Goal: Transaction & Acquisition: Purchase product/service

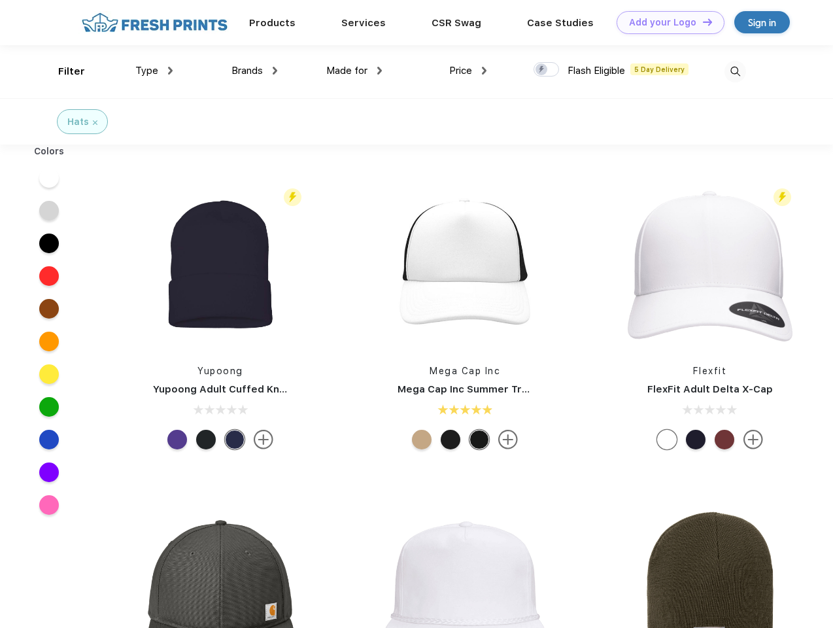
click at [666, 22] on link "Add your Logo Design Tool" at bounding box center [671, 22] width 108 height 23
click at [0, 0] on div "Design Tool" at bounding box center [0, 0] width 0 height 0
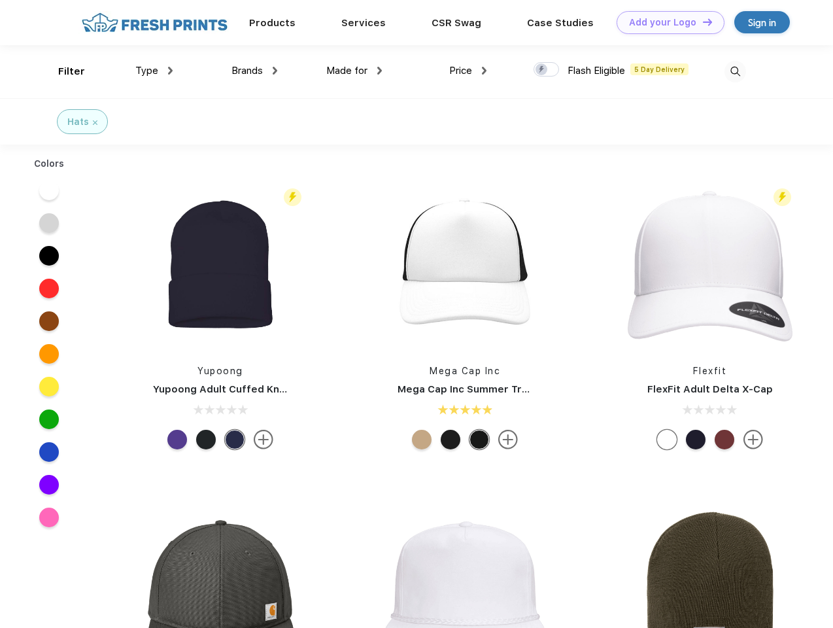
click at [702, 22] on link "Add your Logo Design Tool" at bounding box center [671, 22] width 108 height 23
click at [63, 71] on div "Filter" at bounding box center [71, 71] width 27 height 15
click at [154, 71] on span "Type" at bounding box center [146, 71] width 23 height 12
click at [254, 71] on span "Brands" at bounding box center [246, 71] width 31 height 12
click at [354, 71] on span "Made for" at bounding box center [346, 71] width 41 height 12
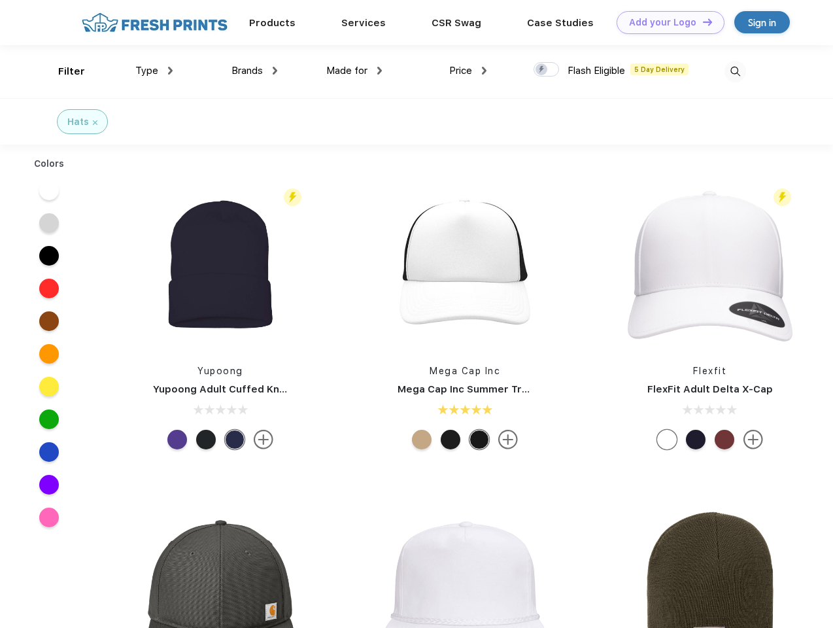
click at [468, 71] on span "Price" at bounding box center [460, 71] width 23 height 12
click at [547, 70] on div at bounding box center [546, 69] width 25 height 14
click at [542, 70] on input "checkbox" at bounding box center [538, 65] width 8 height 8
click at [735, 71] on img at bounding box center [735, 72] width 22 height 22
